Goal: Book appointment/travel/reservation

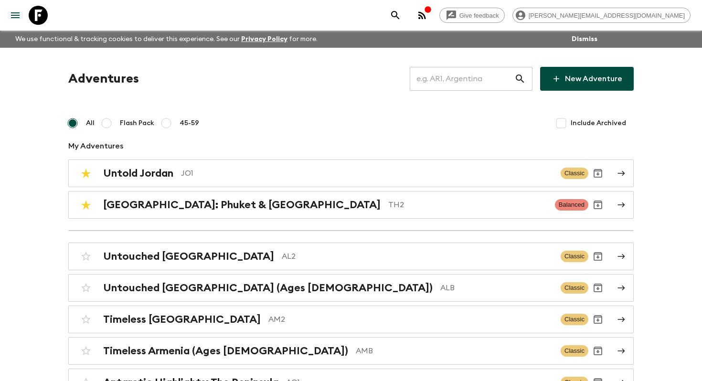
scroll to position [3377, 0]
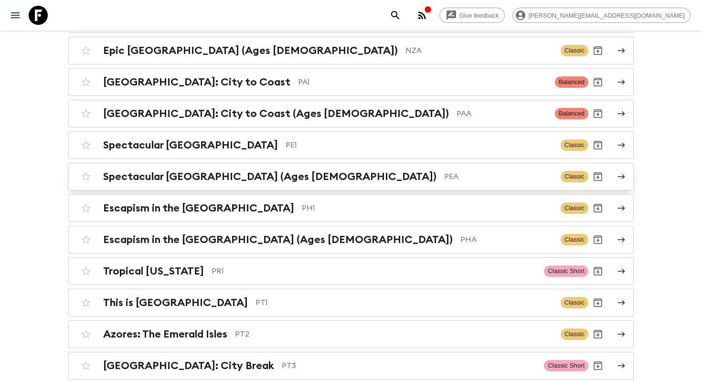
click at [163, 168] on div "Spectacular Peru (Ages [DEMOGRAPHIC_DATA]) PEA Classic" at bounding box center [332, 176] width 512 height 19
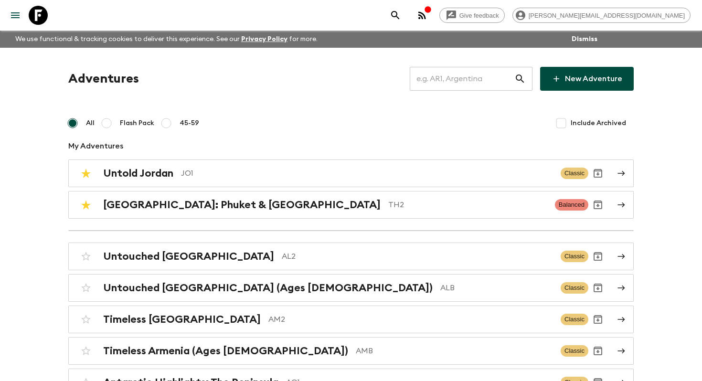
scroll to position [3377, 0]
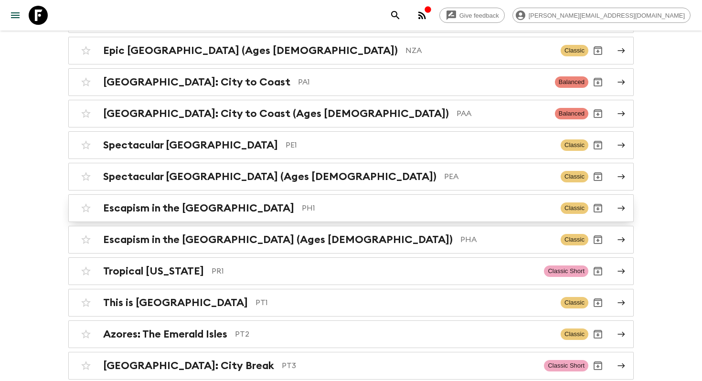
click at [198, 194] on link "Escapism in the [GEOGRAPHIC_DATA] PH1 Classic" at bounding box center [351, 208] width 566 height 28
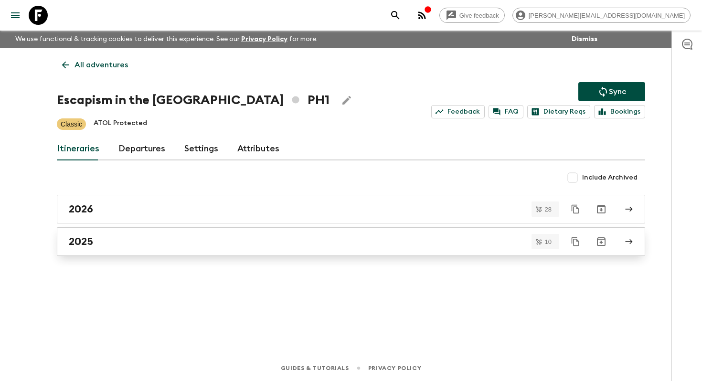
click at [177, 231] on link "2025" at bounding box center [351, 241] width 589 height 29
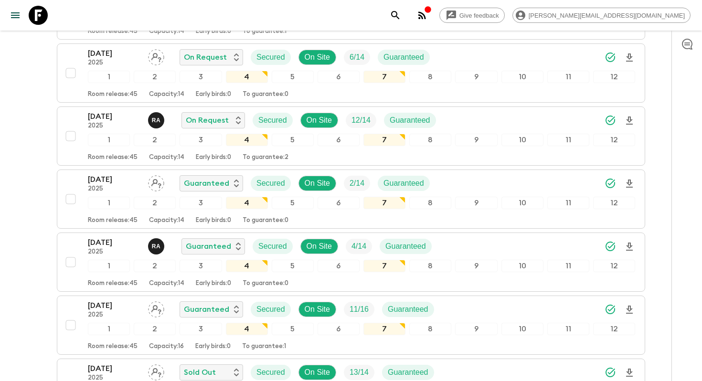
scroll to position [328, 0]
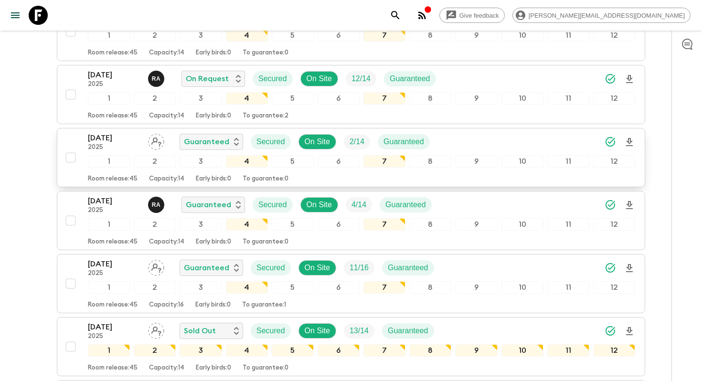
click at [115, 134] on p "[DATE]" at bounding box center [114, 137] width 53 height 11
